Goal: Task Accomplishment & Management: Manage account settings

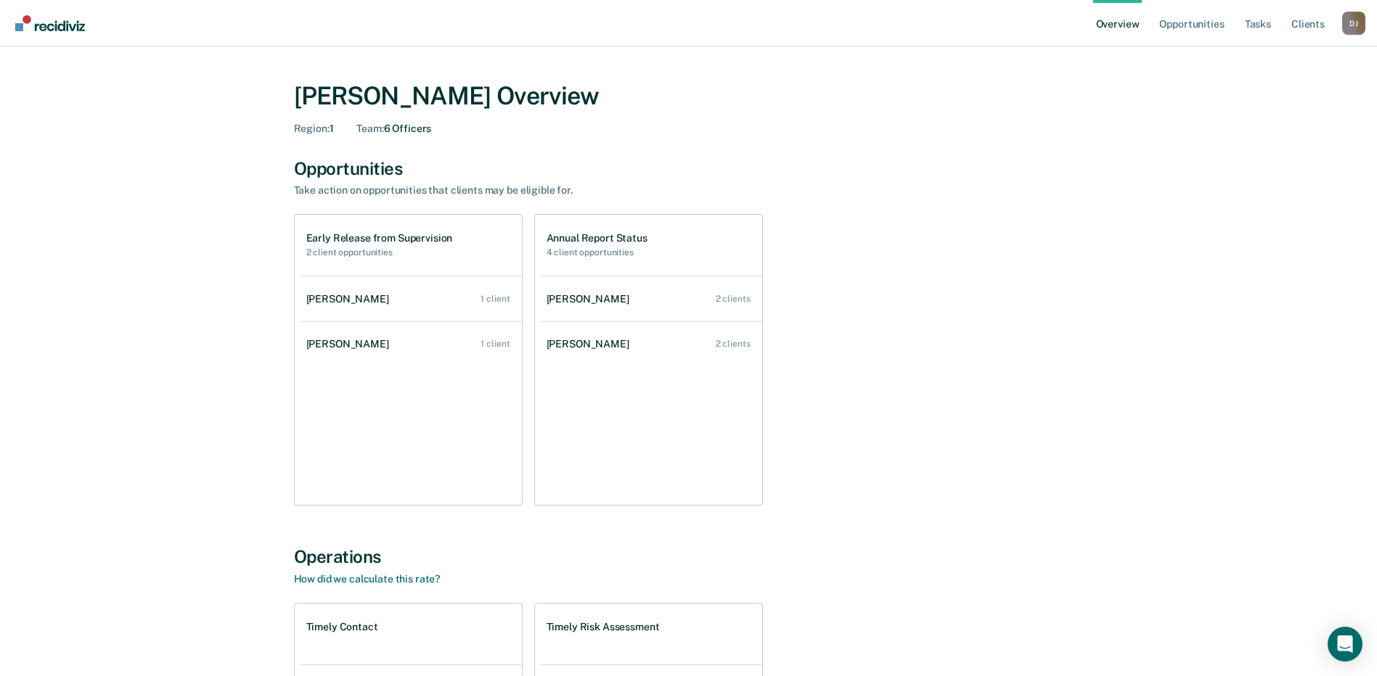
click at [1274, 25] on ul "Overview Opportunities Tasks Client s" at bounding box center [1217, 23] width 249 height 46
click at [1258, 33] on link "Tasks" at bounding box center [1258, 23] width 32 height 46
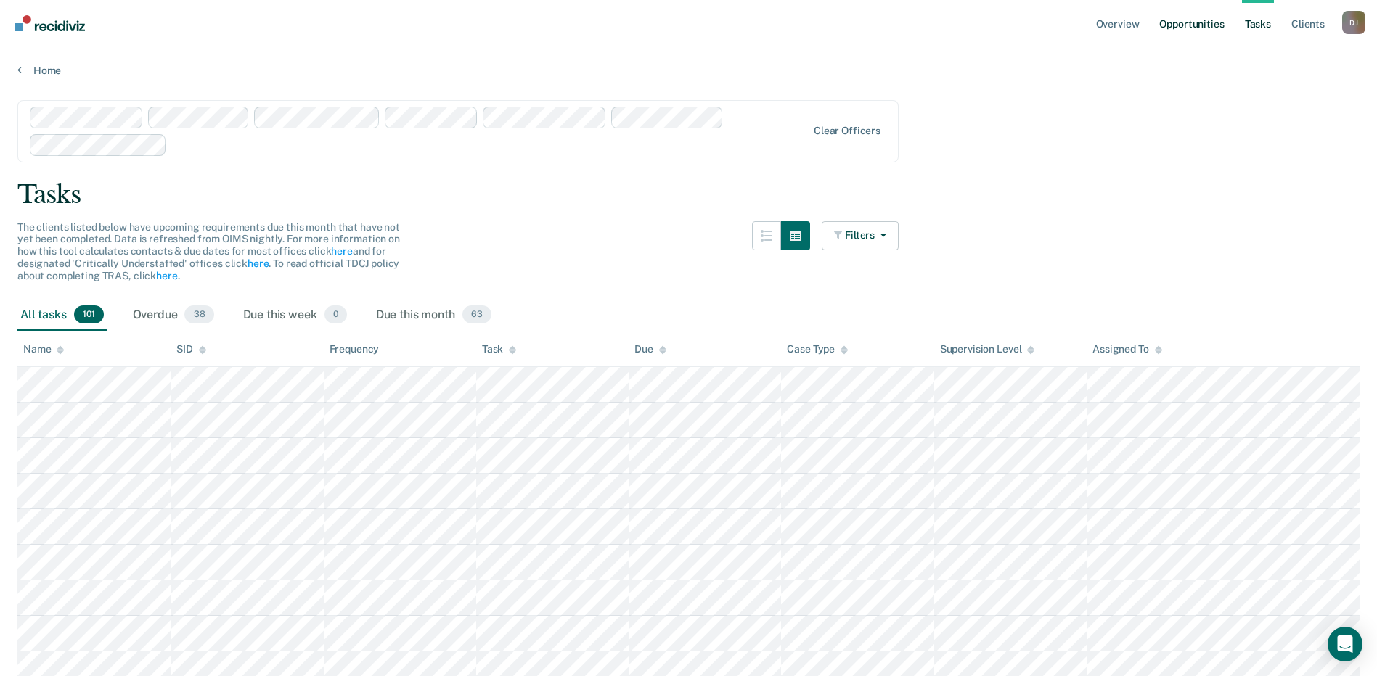
click at [1214, 33] on link "Opportunities" at bounding box center [1191, 23] width 70 height 46
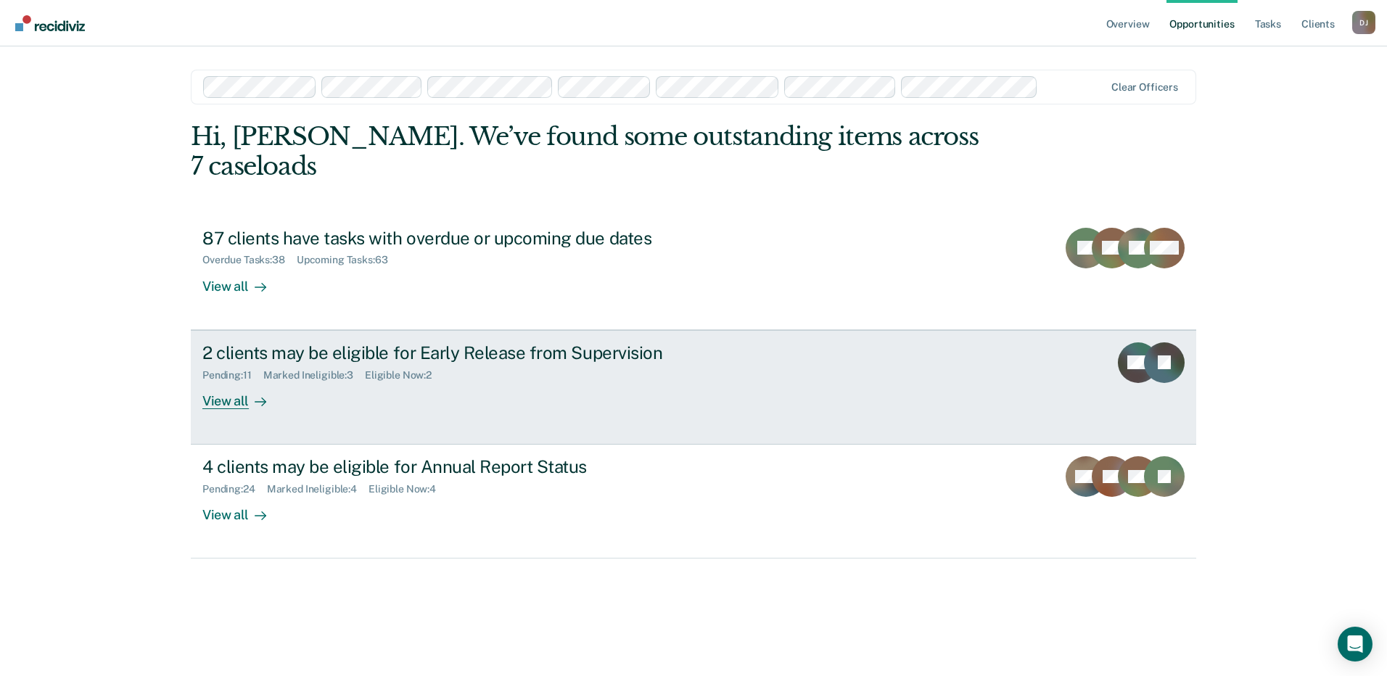
click at [592, 371] on div "Pending : 11 Marked Ineligible : 3 Eligible Now : 2" at bounding box center [456, 373] width 509 height 18
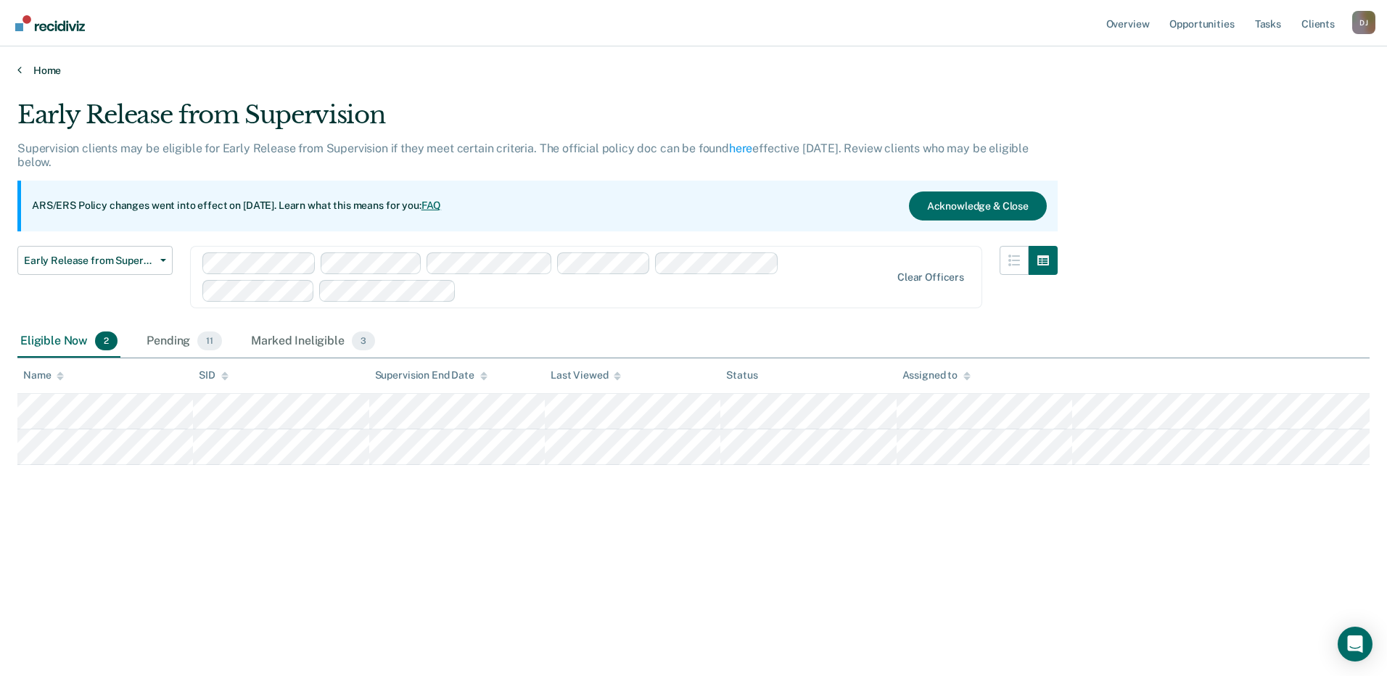
click at [36, 65] on link "Home" at bounding box center [693, 70] width 1353 height 13
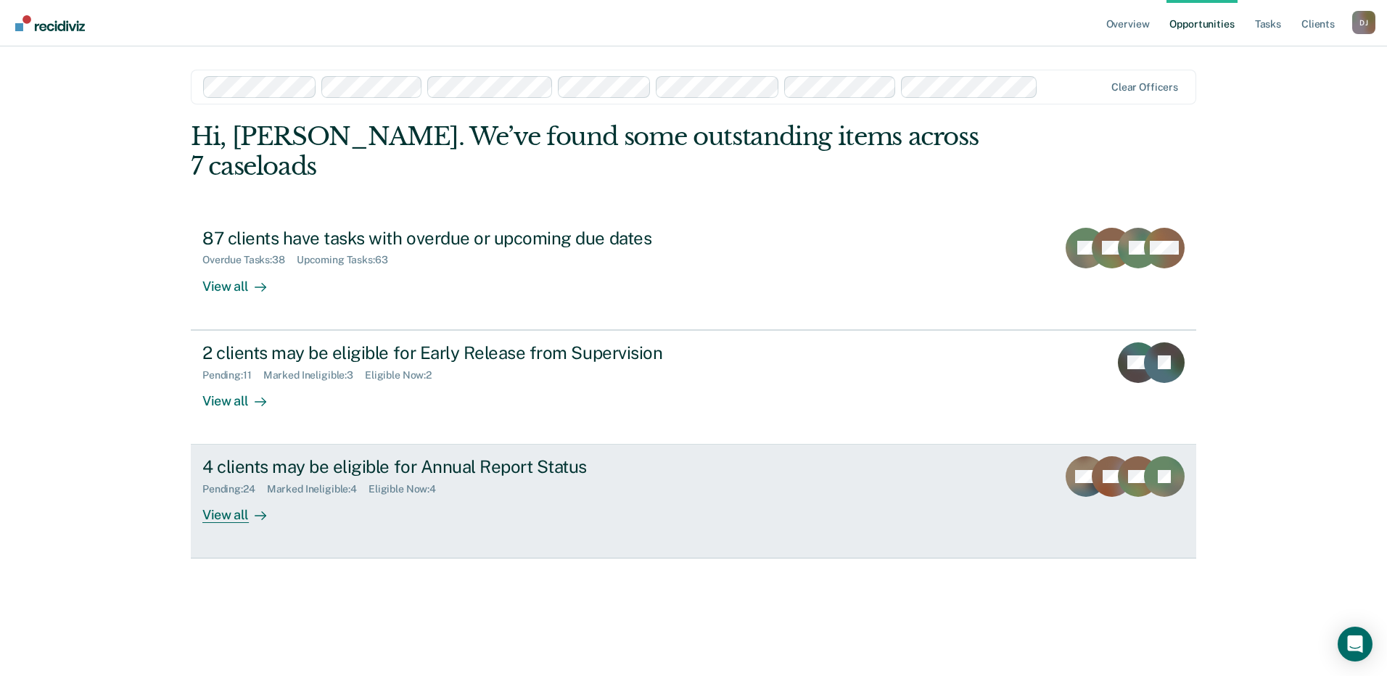
click at [395, 510] on div "4 clients may be eligible for Annual Report Status Pending : 24 Marked Ineligib…" at bounding box center [474, 489] width 544 height 67
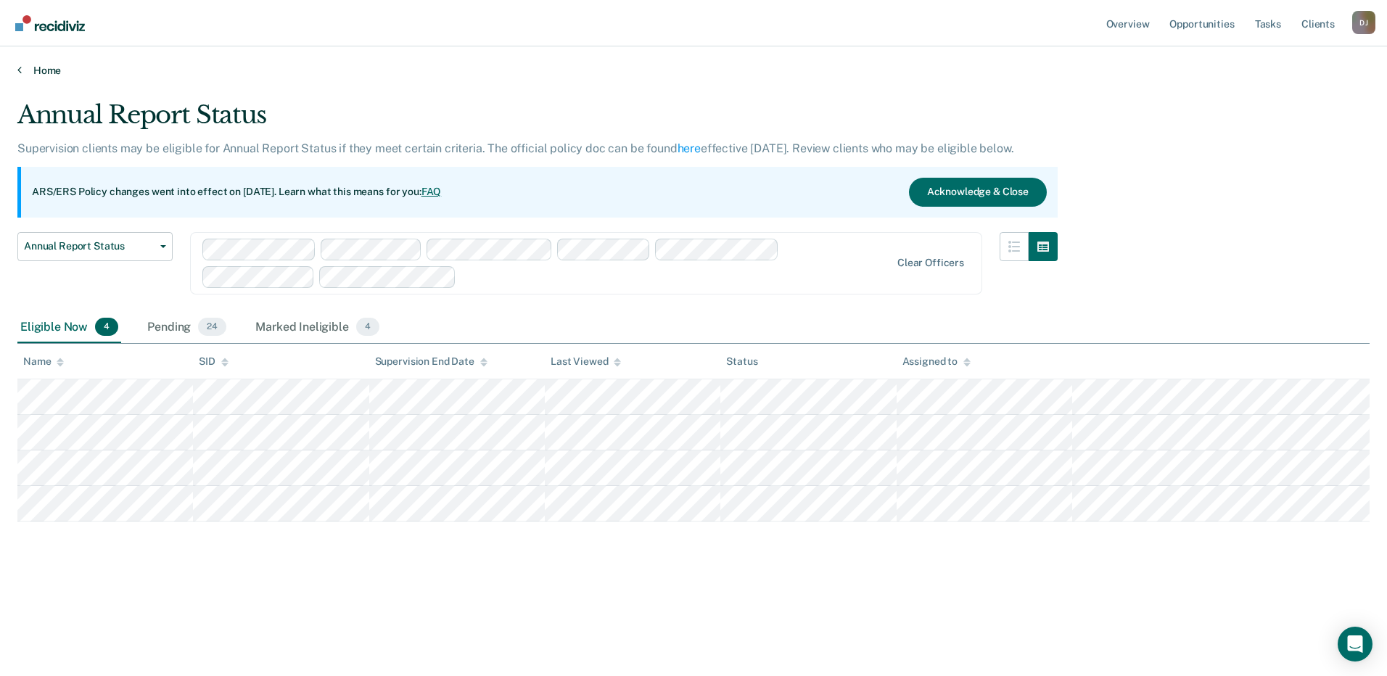
click at [52, 73] on link "Home" at bounding box center [693, 70] width 1353 height 13
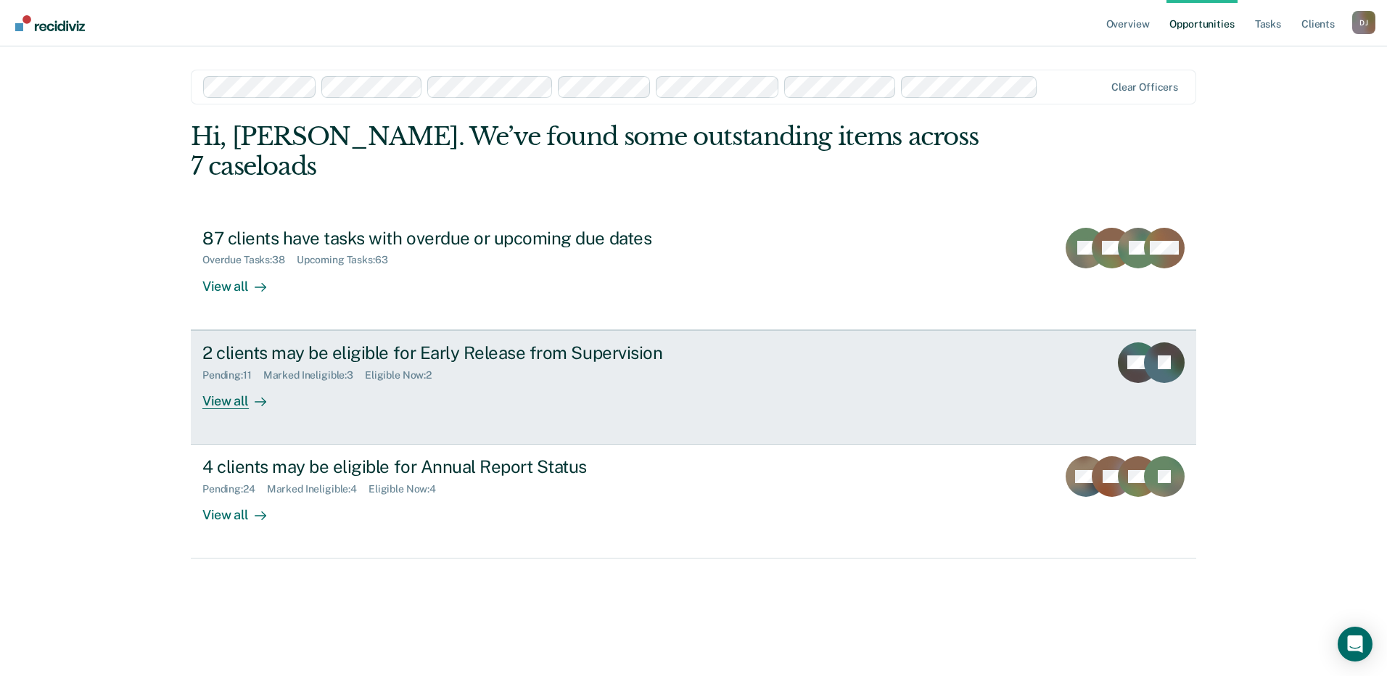
click at [414, 366] on div "Pending : 11 Marked Ineligible : 3 Eligible Now : 2" at bounding box center [456, 373] width 509 height 18
